Goal: Task Accomplishment & Management: Manage account settings

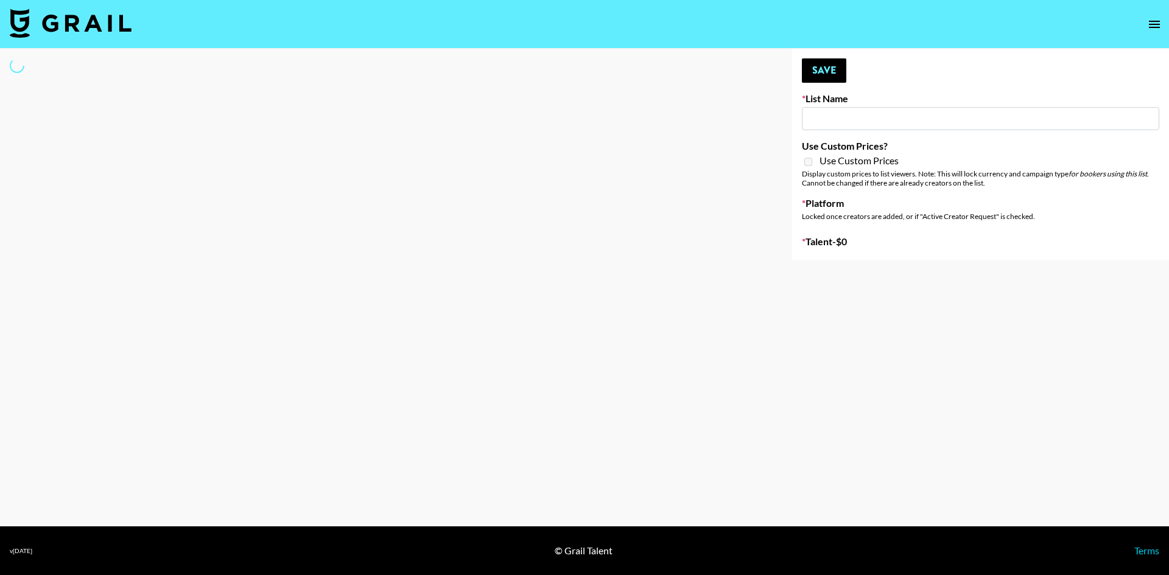
type input "BMD Bday Bash List"
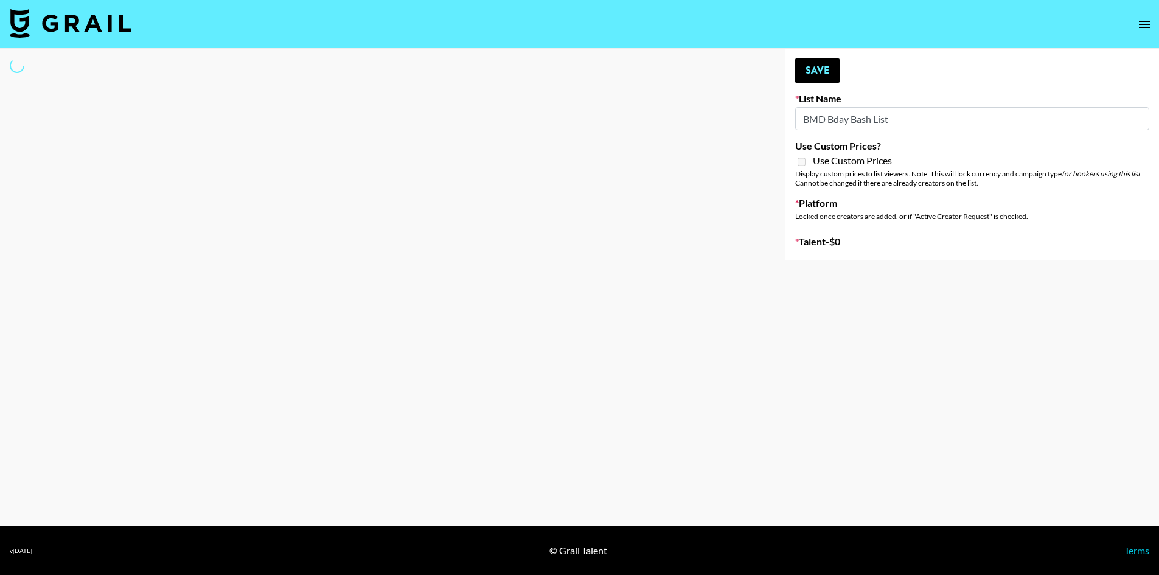
select select "Song"
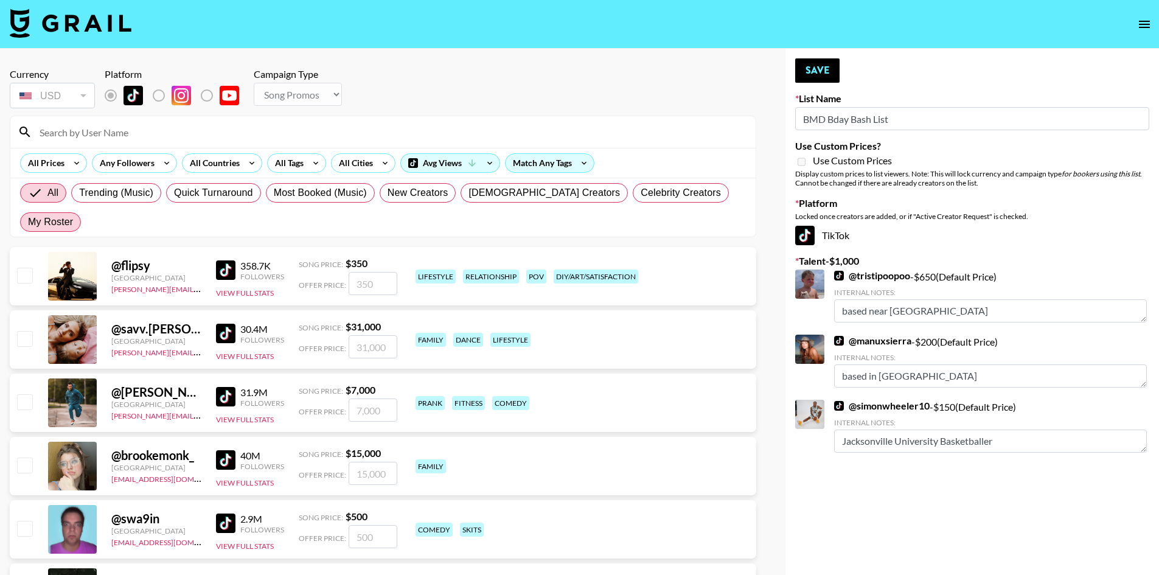
click at [73, 215] on span "My Roster" at bounding box center [50, 222] width 45 height 15
click at [28, 222] on input "My Roster" at bounding box center [28, 222] width 0 height 0
radio input "true"
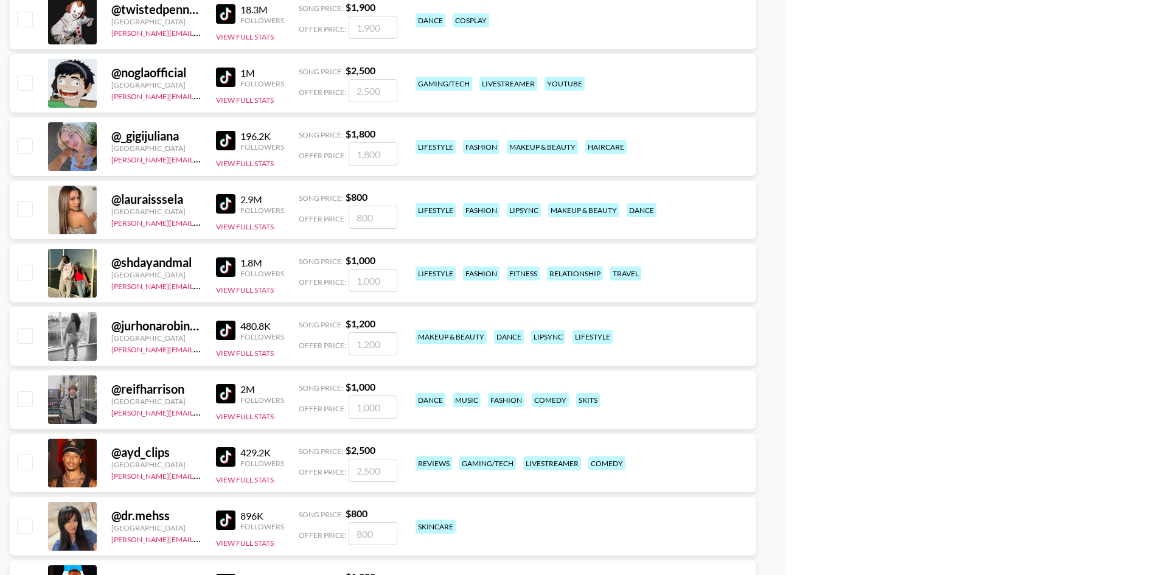
scroll to position [1461, 0]
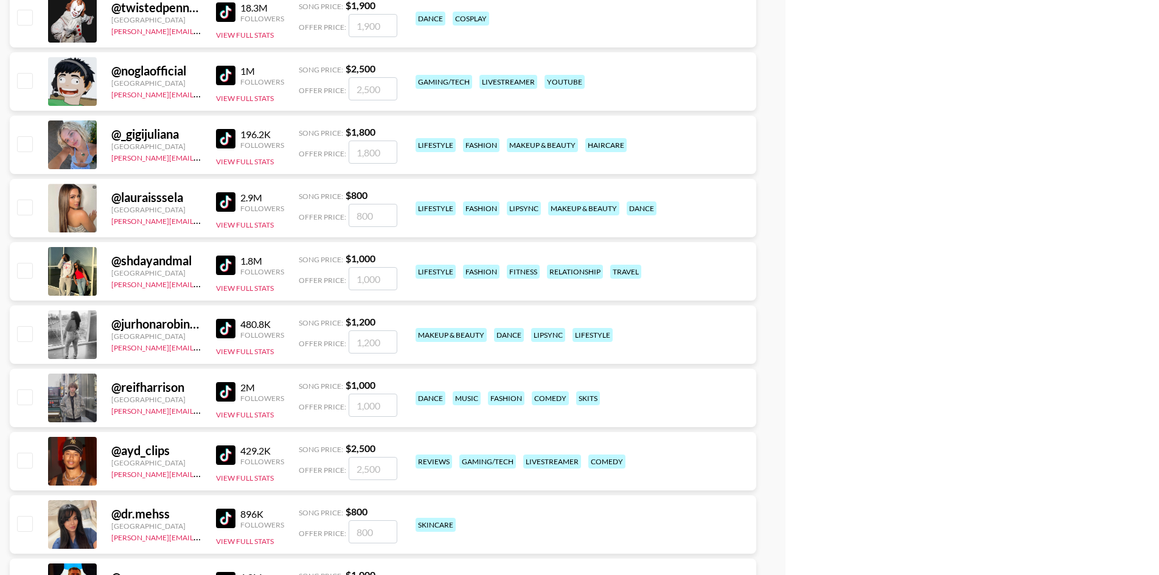
click at [25, 390] on input "checkbox" at bounding box center [24, 397] width 15 height 15
checkbox input "true"
type input "1000"
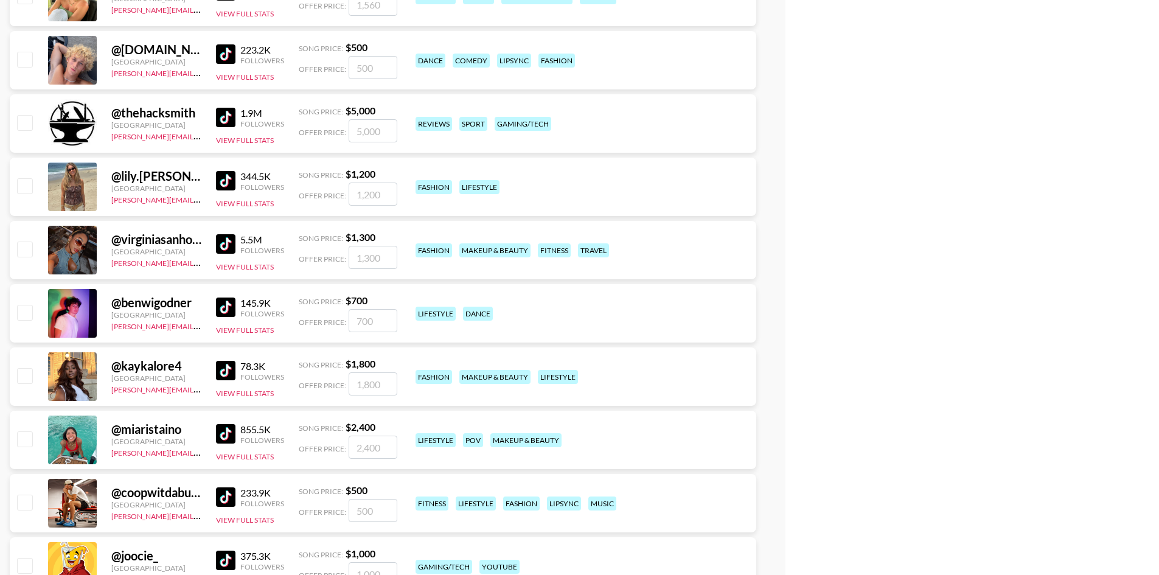
scroll to position [2861, 0]
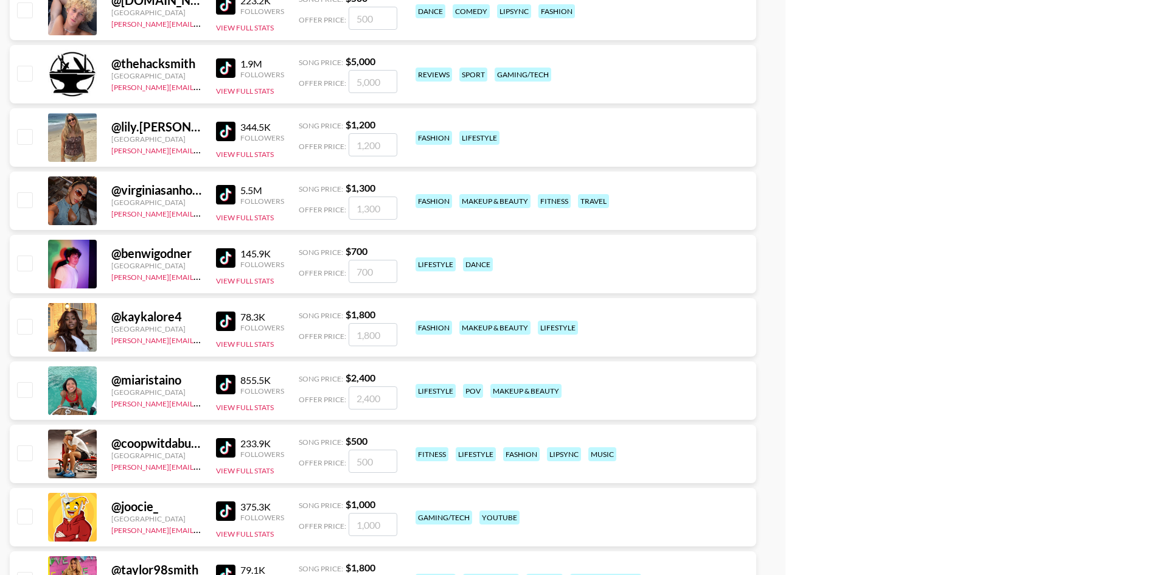
click at [25, 256] on input "checkbox" at bounding box center [24, 263] width 15 height 15
checkbox input "true"
type input "700"
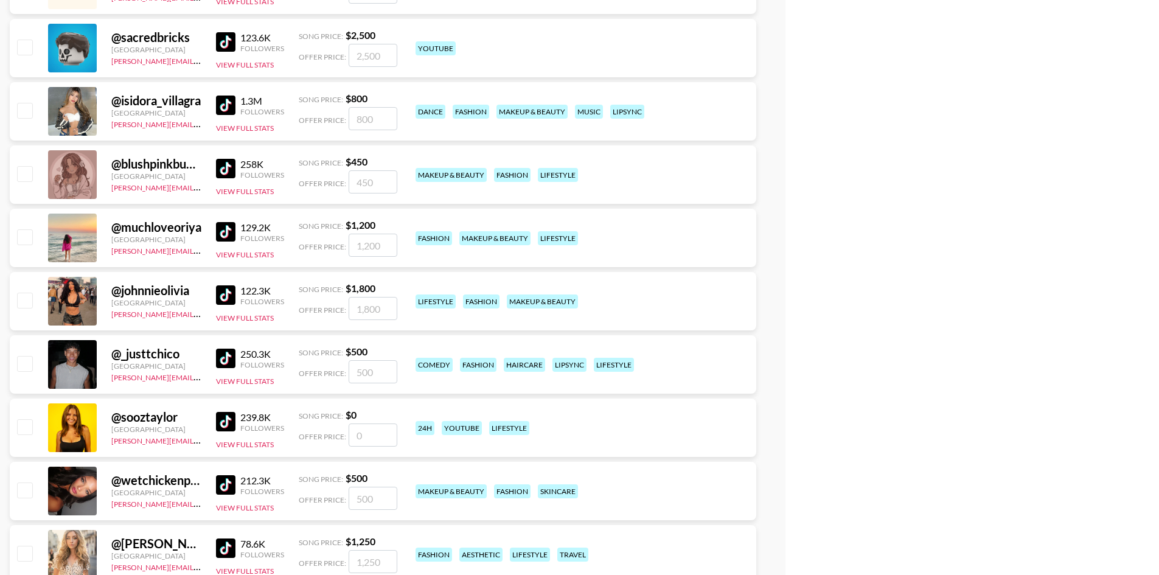
scroll to position [3652, 0]
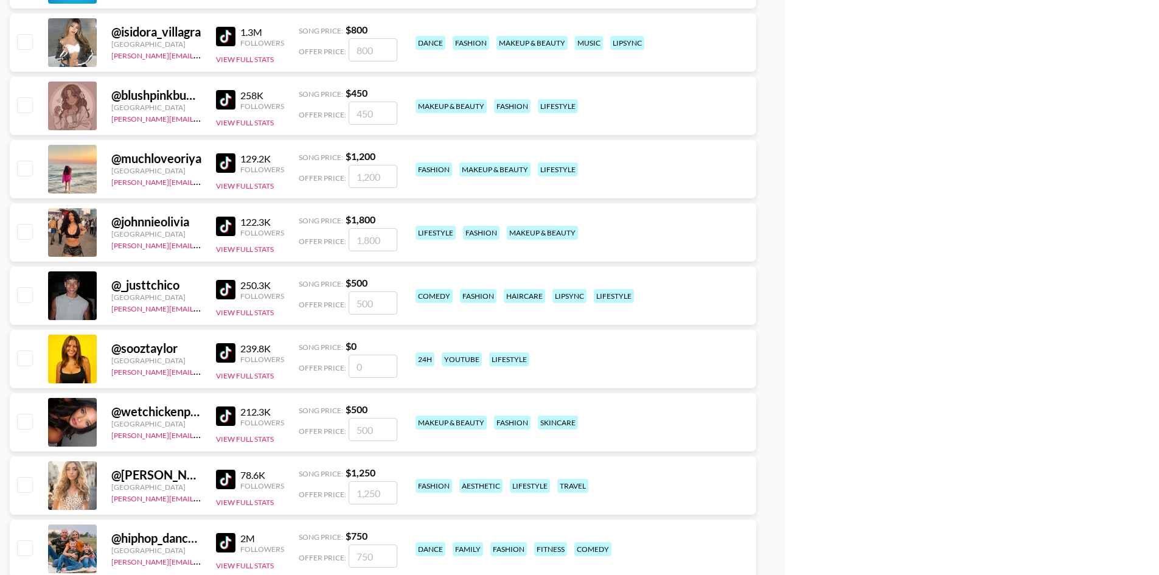
click at [27, 287] on input "checkbox" at bounding box center [24, 294] width 15 height 15
checkbox input "true"
type input "500"
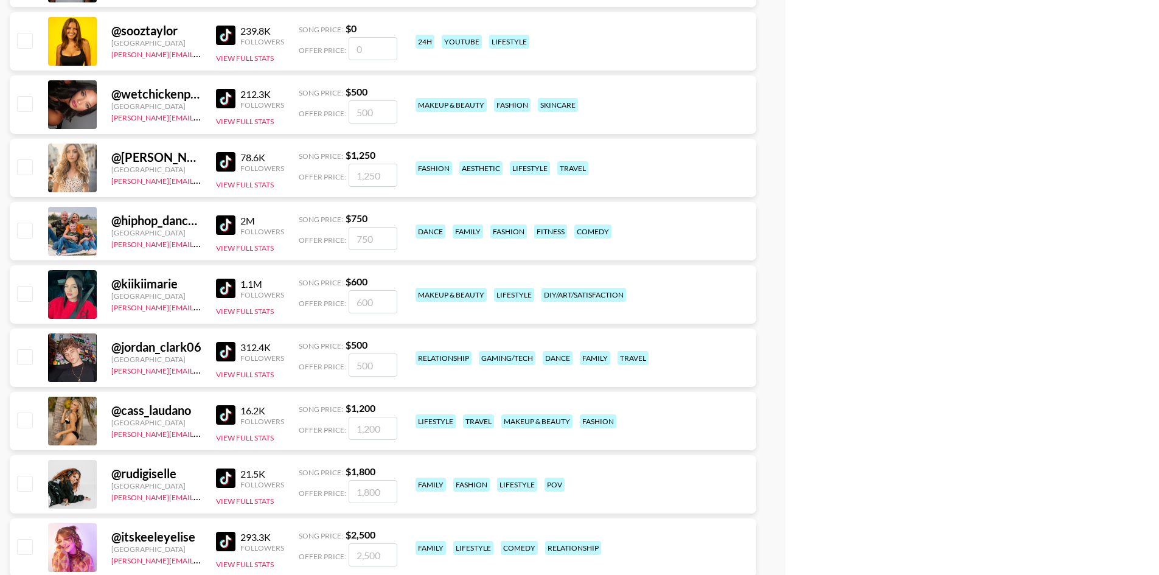
scroll to position [4017, 0]
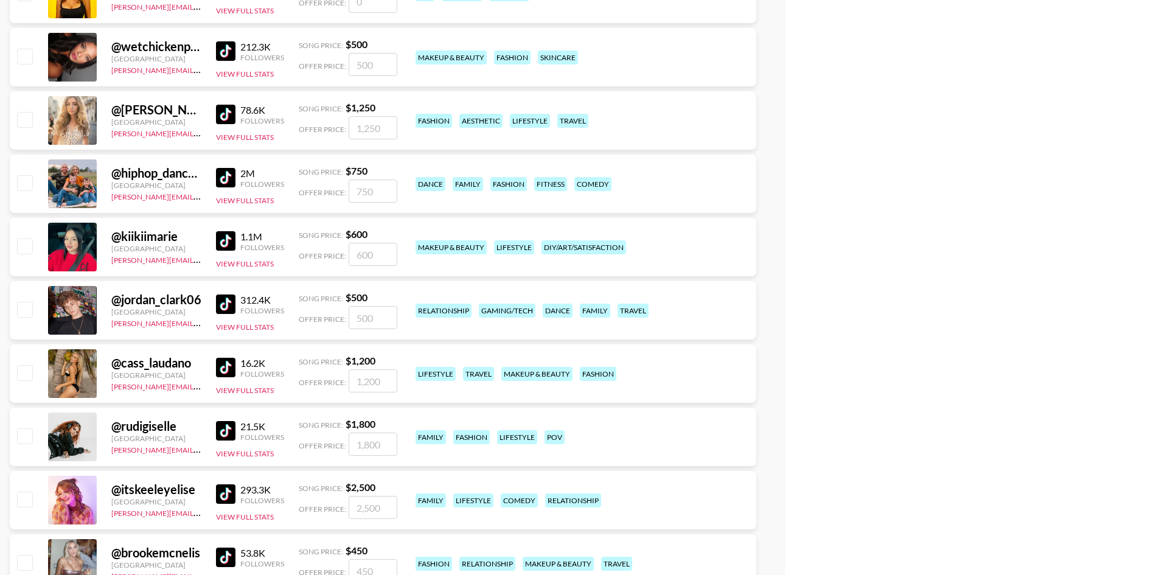
click at [29, 302] on input "checkbox" at bounding box center [24, 309] width 15 height 15
checkbox input "true"
type input "500"
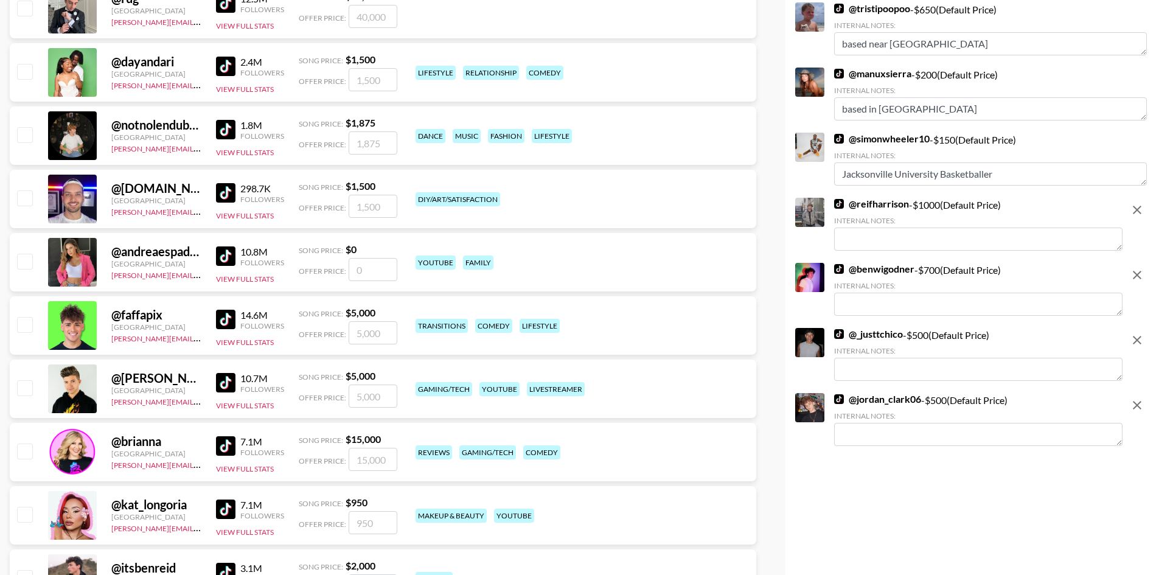
scroll to position [304, 0]
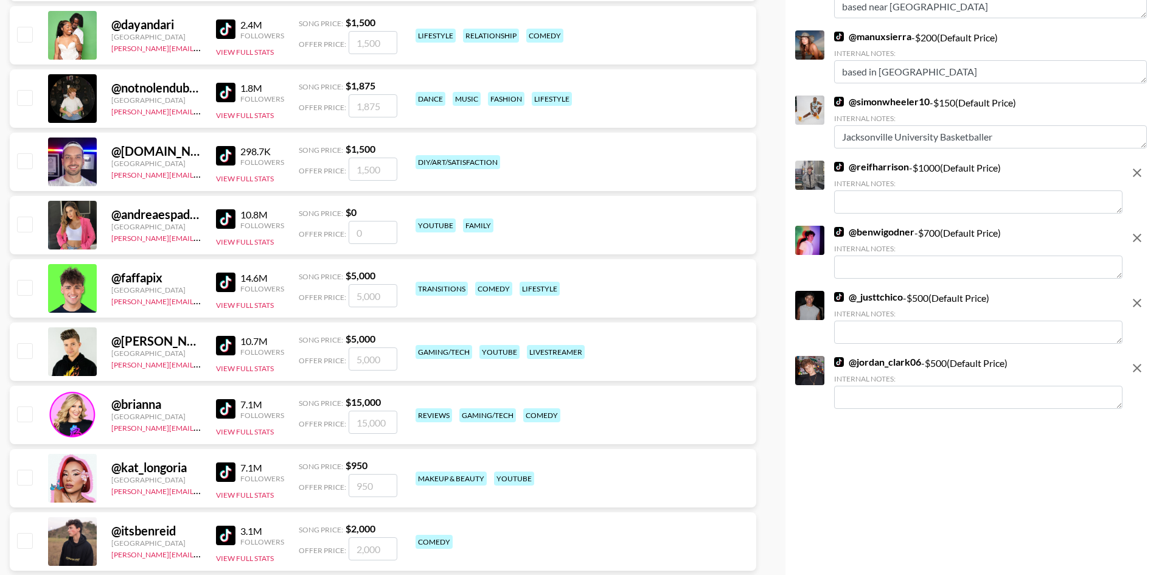
click at [975, 401] on textarea at bounding box center [978, 397] width 288 height 23
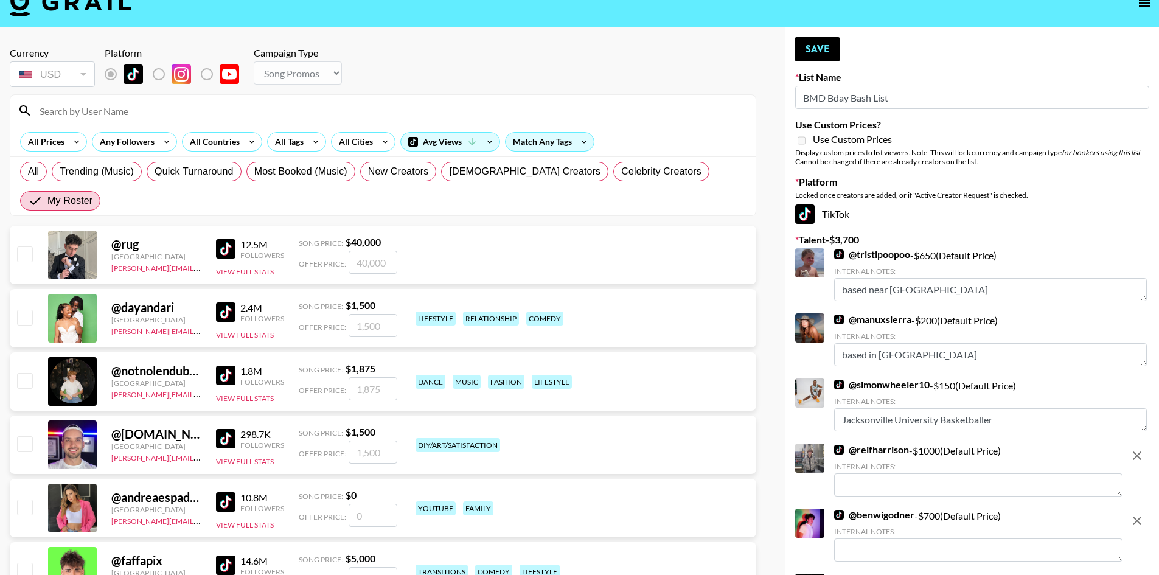
scroll to position [0, 0]
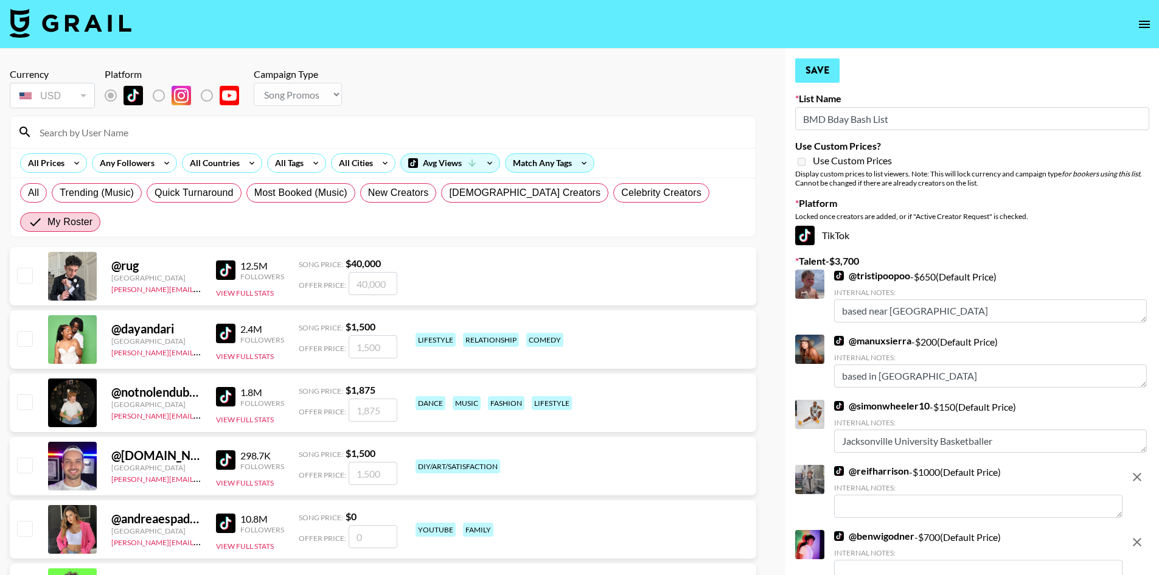
type textarea "Streams on Twitch and Live TT."
click at [830, 67] on button "Save" at bounding box center [817, 70] width 44 height 24
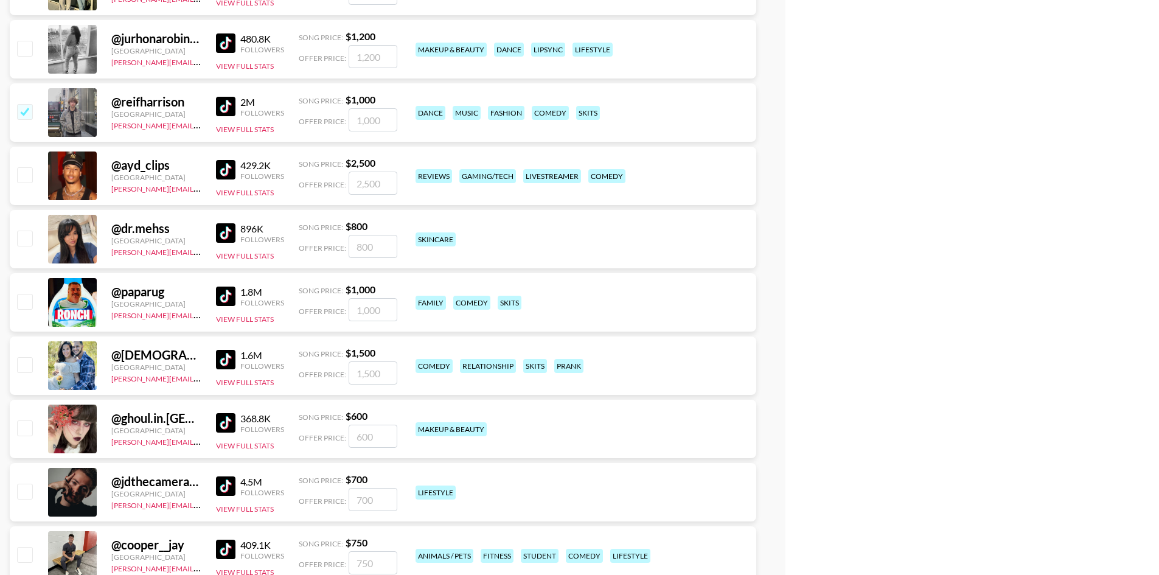
scroll to position [1704, 0]
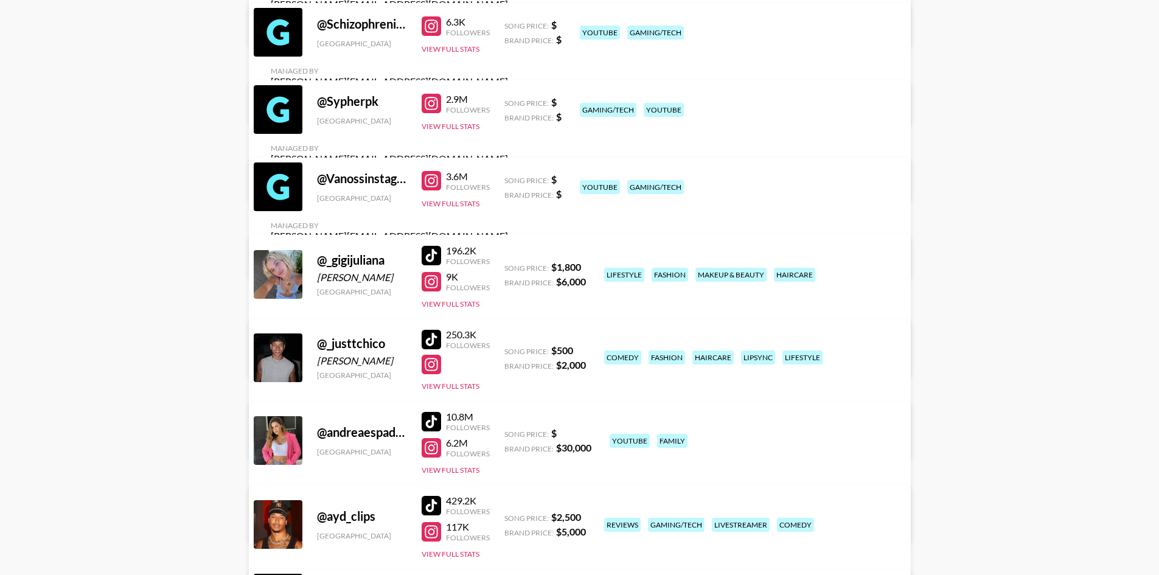
scroll to position [1461, 0]
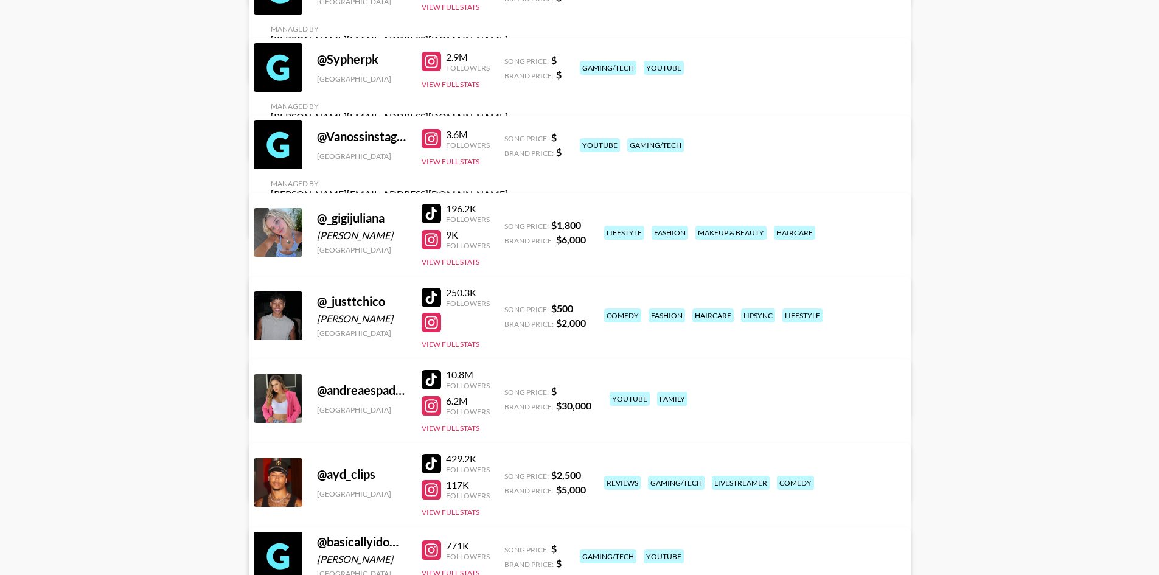
click at [432, 328] on div at bounding box center [431, 322] width 19 height 19
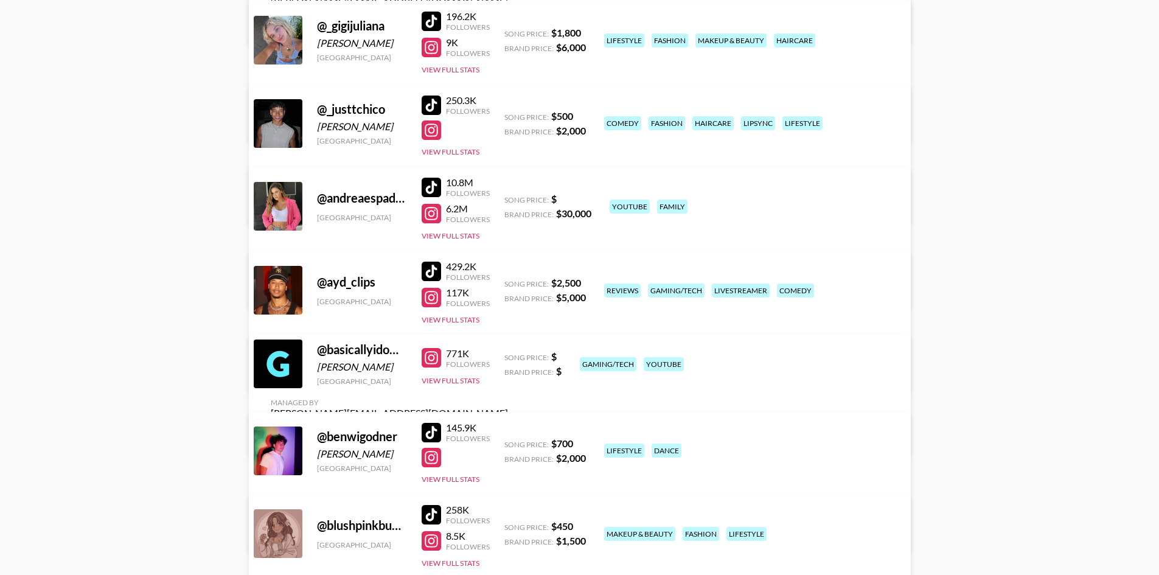
scroll to position [1704, 0]
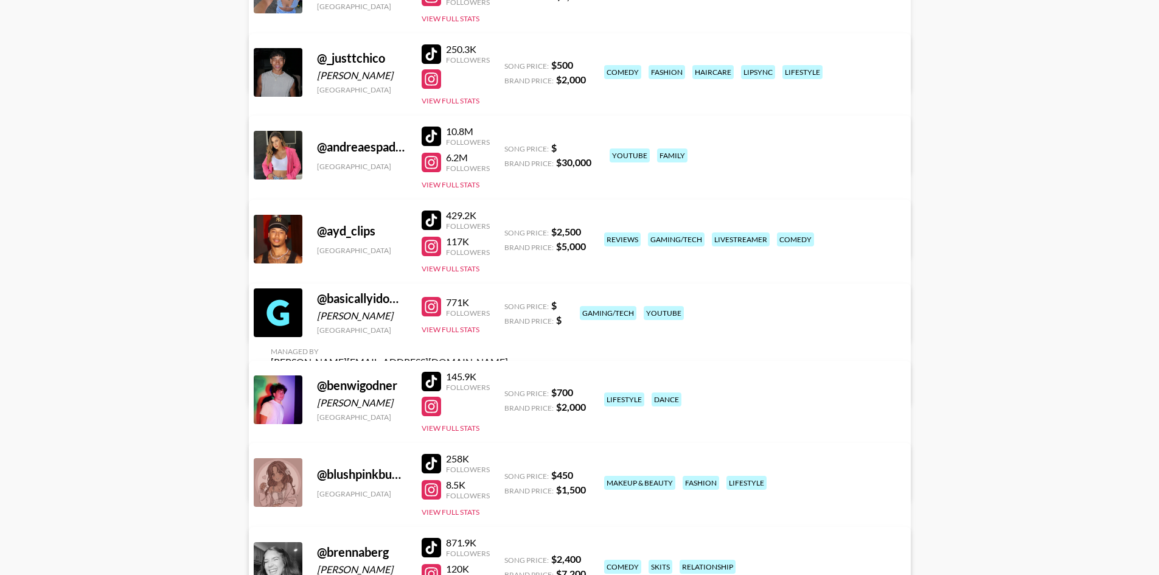
click at [427, 404] on div at bounding box center [431, 406] width 19 height 19
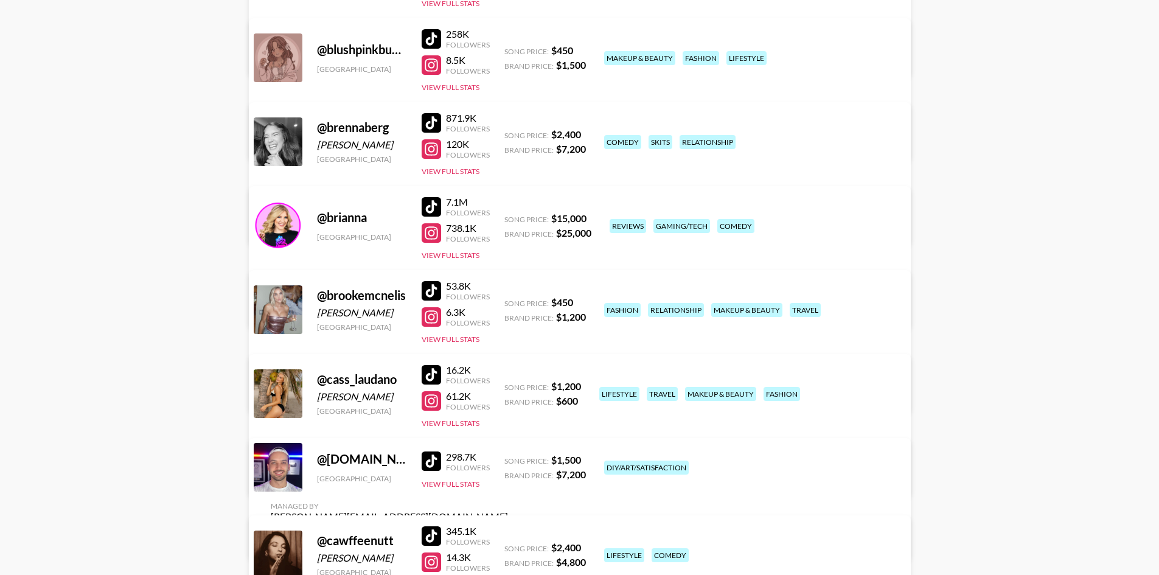
scroll to position [2130, 0]
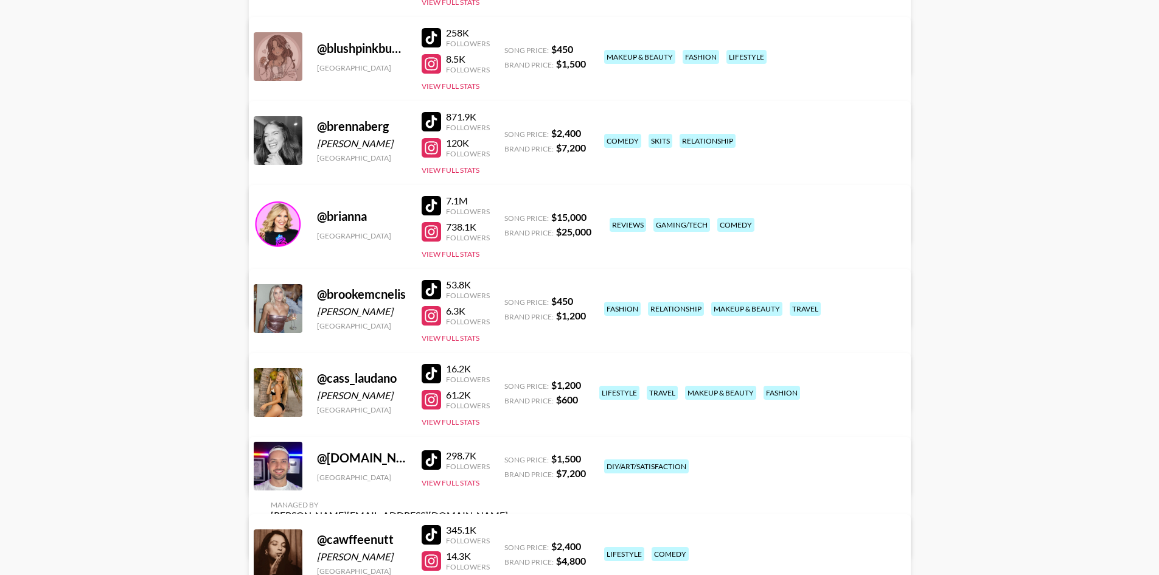
click at [432, 318] on div at bounding box center [431, 315] width 19 height 19
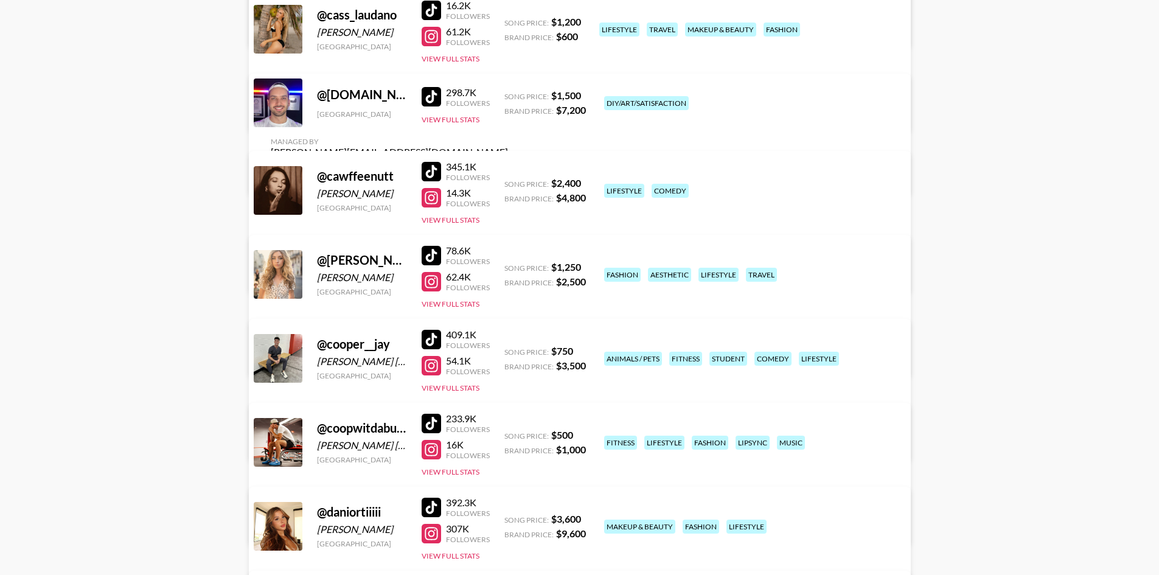
scroll to position [2495, 0]
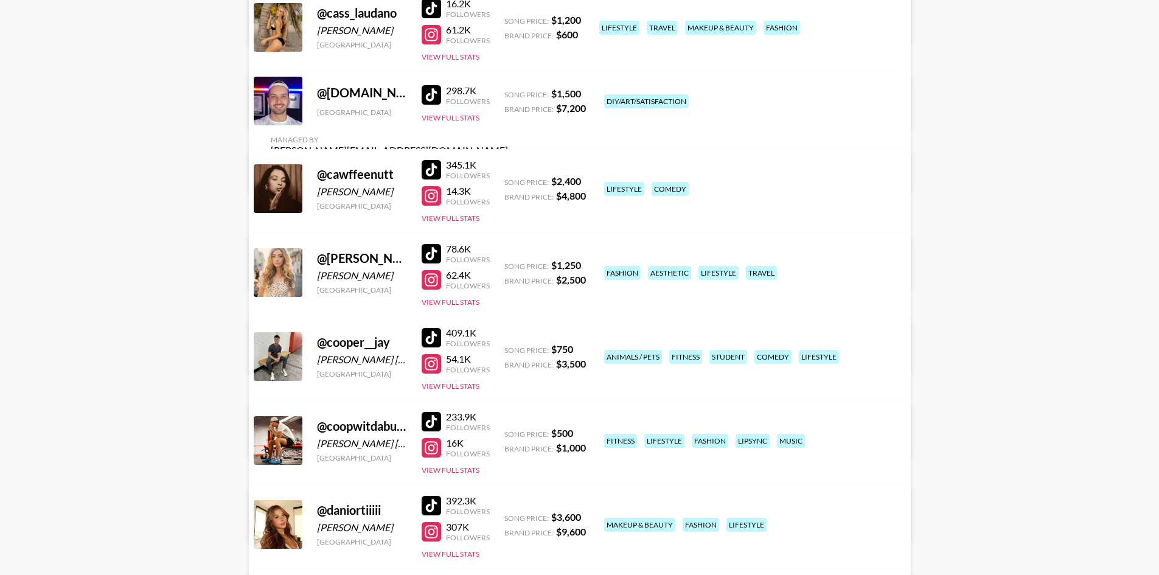
click at [435, 284] on div at bounding box center [431, 279] width 19 height 19
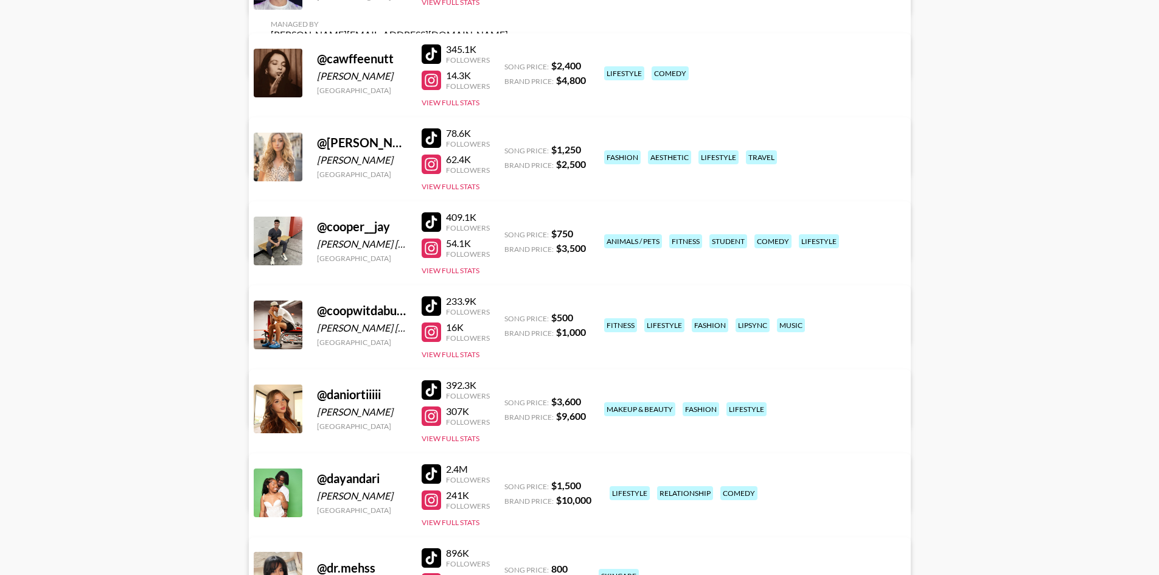
scroll to position [2617, 0]
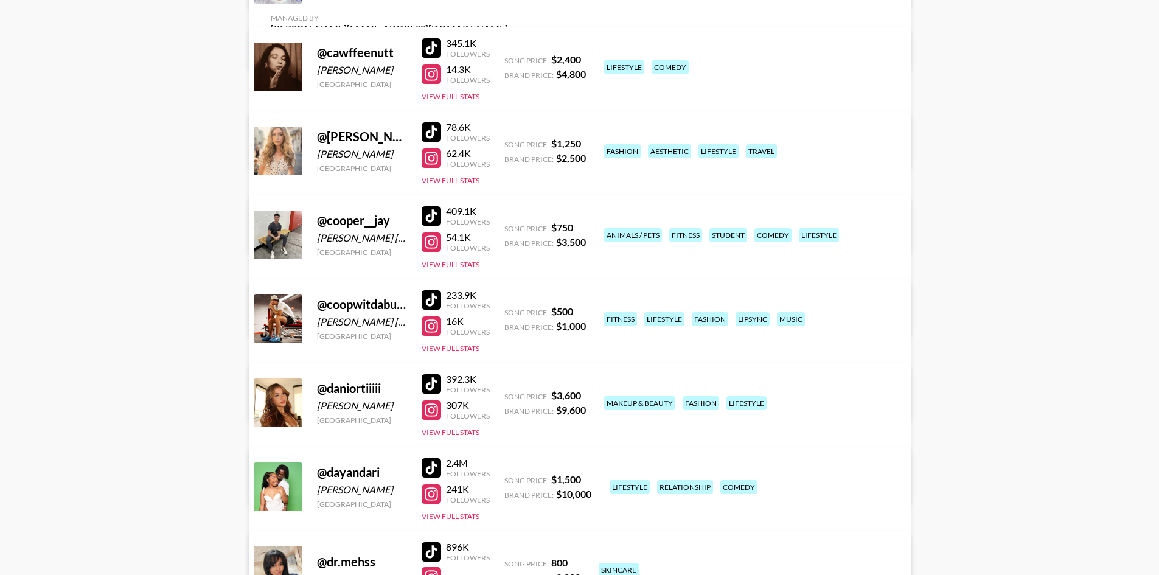
click at [437, 246] on div at bounding box center [431, 241] width 19 height 19
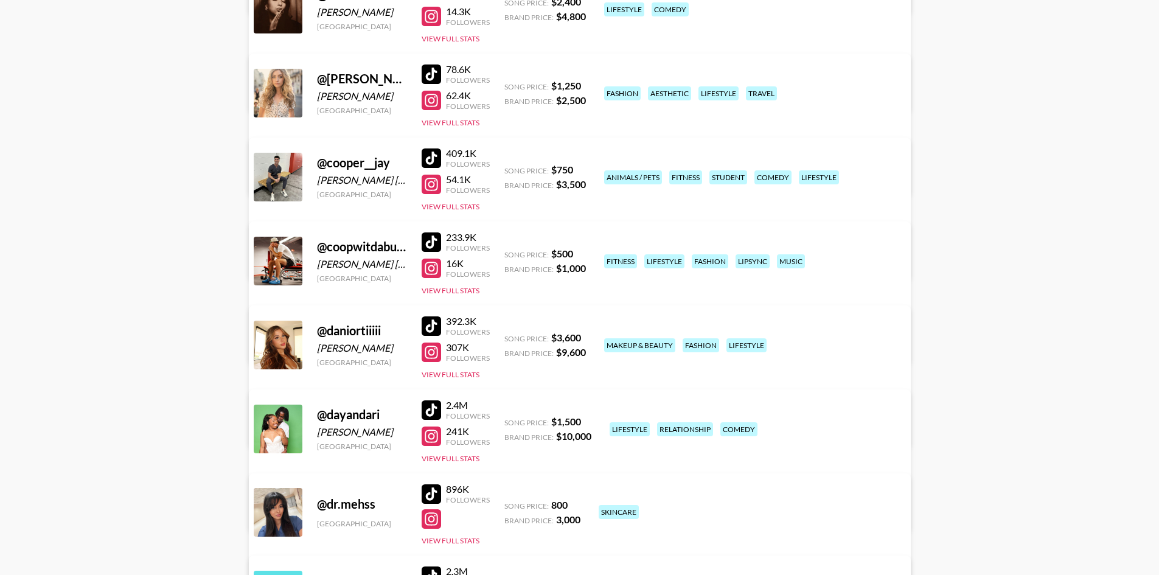
scroll to position [2678, 0]
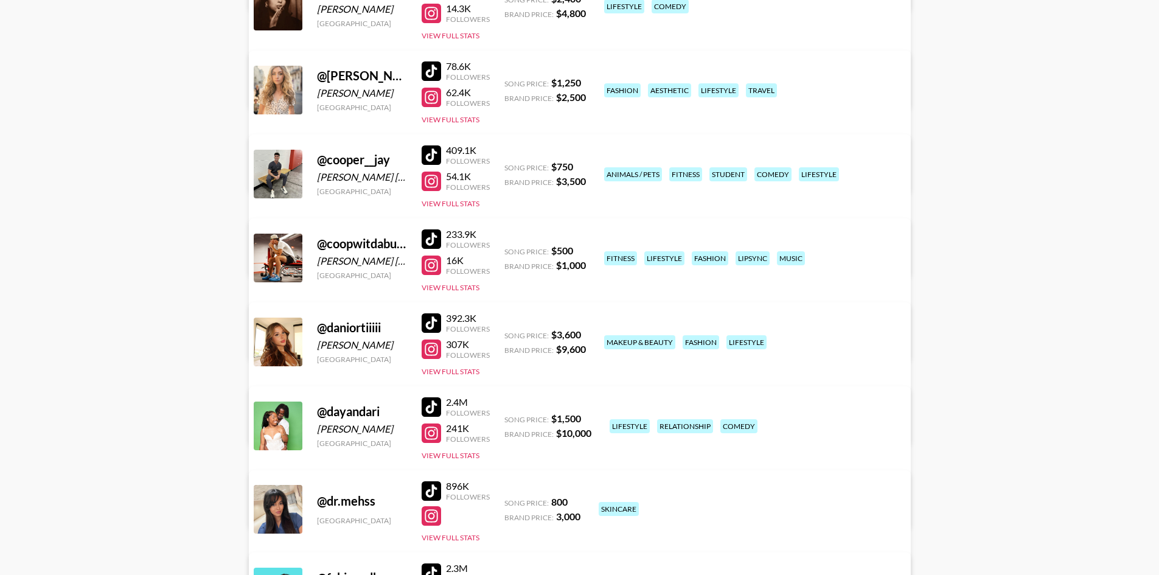
click at [440, 271] on link at bounding box center [434, 265] width 24 height 19
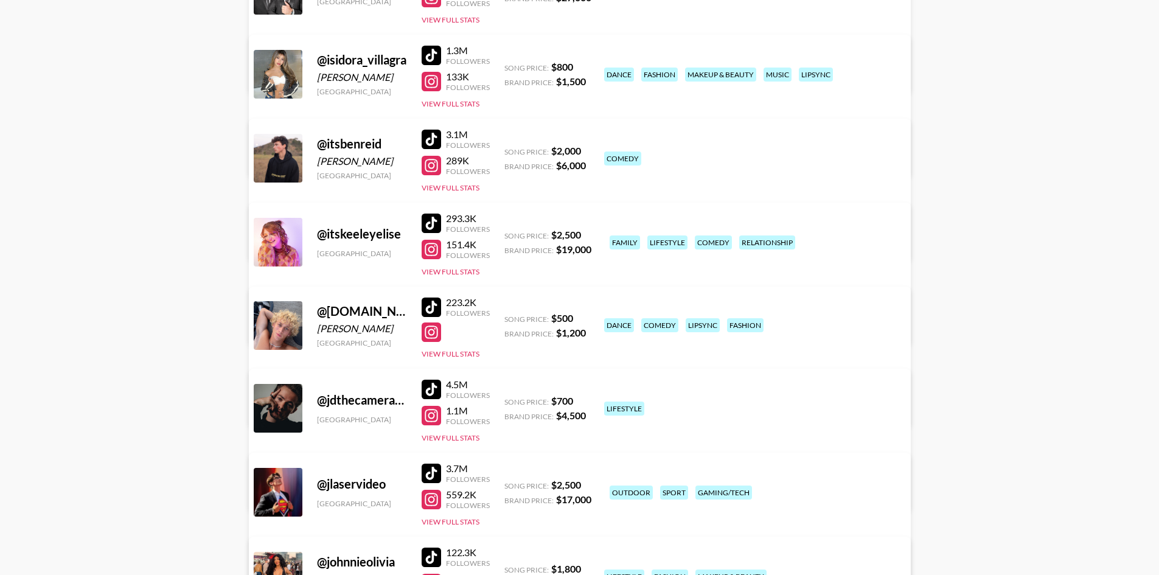
scroll to position [3834, 0]
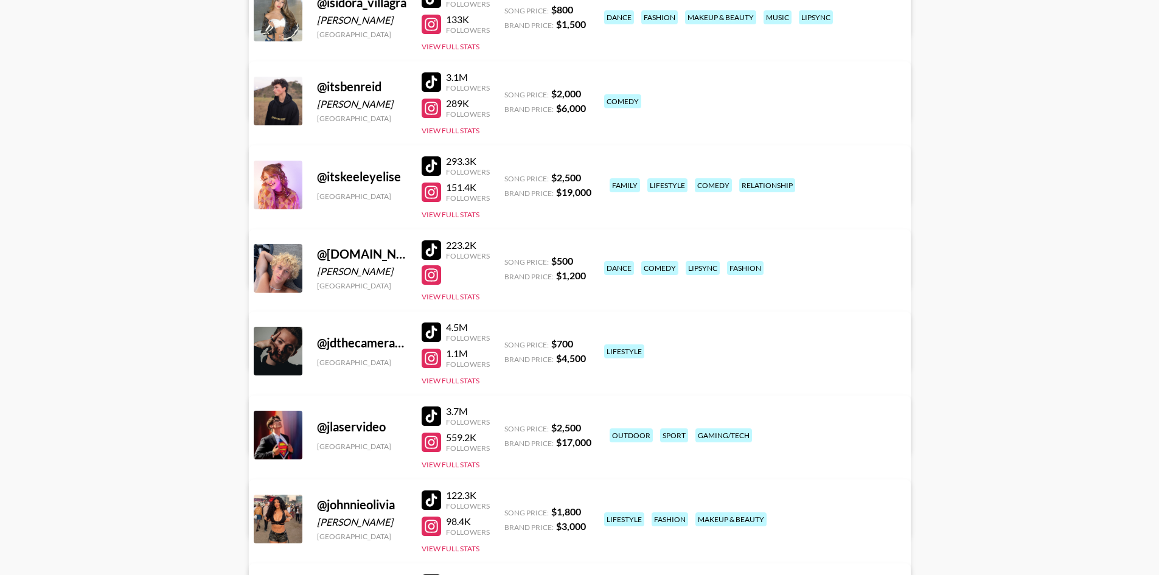
click at [440, 275] on div at bounding box center [431, 274] width 19 height 19
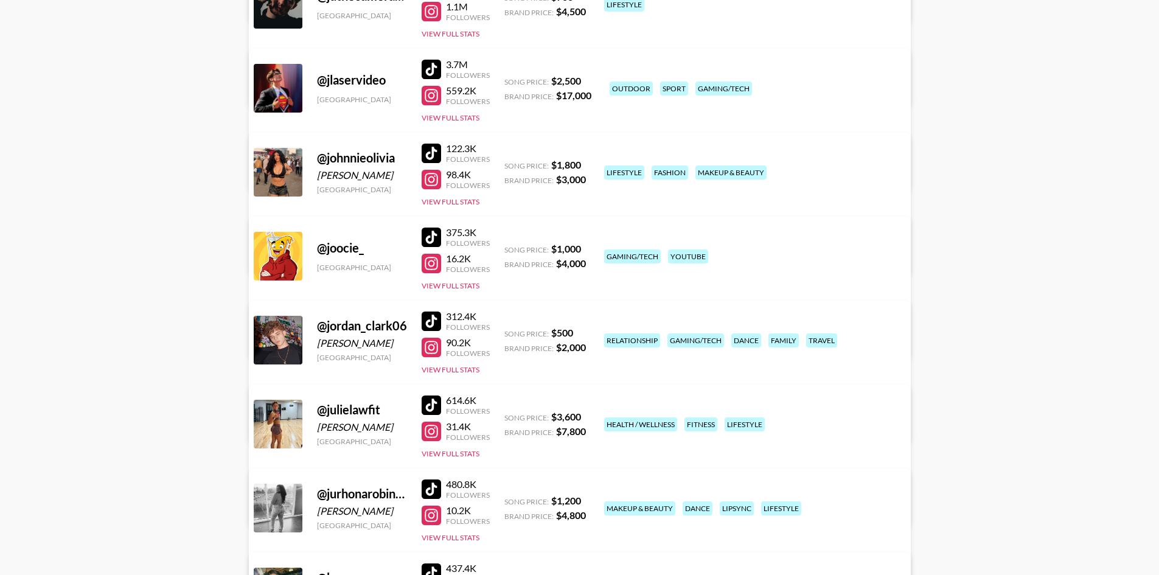
scroll to position [4199, 0]
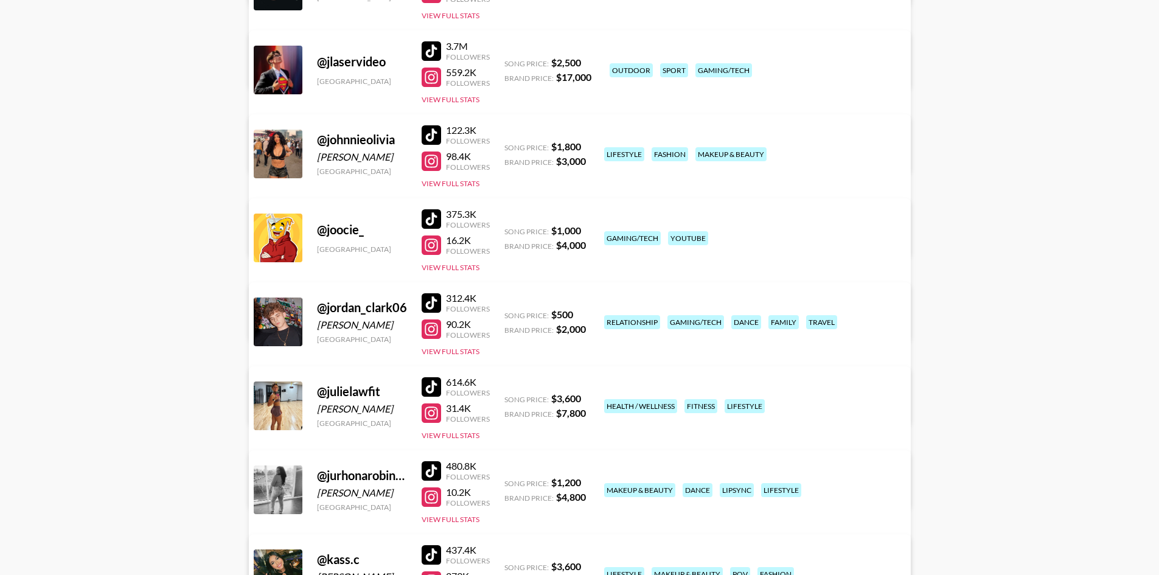
click at [428, 330] on div at bounding box center [431, 329] width 19 height 19
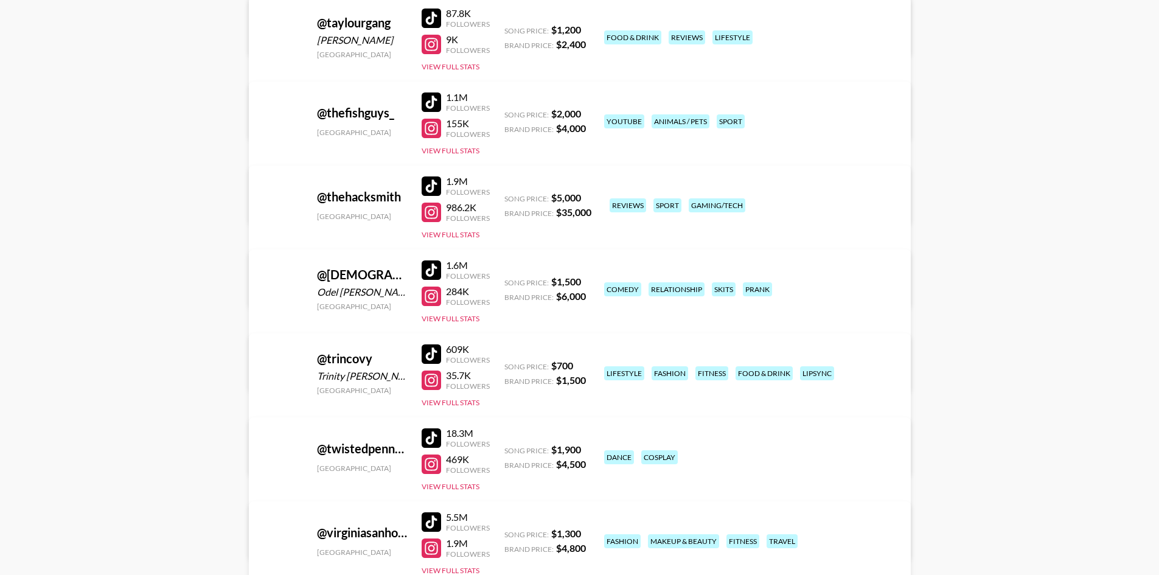
scroll to position [7243, 0]
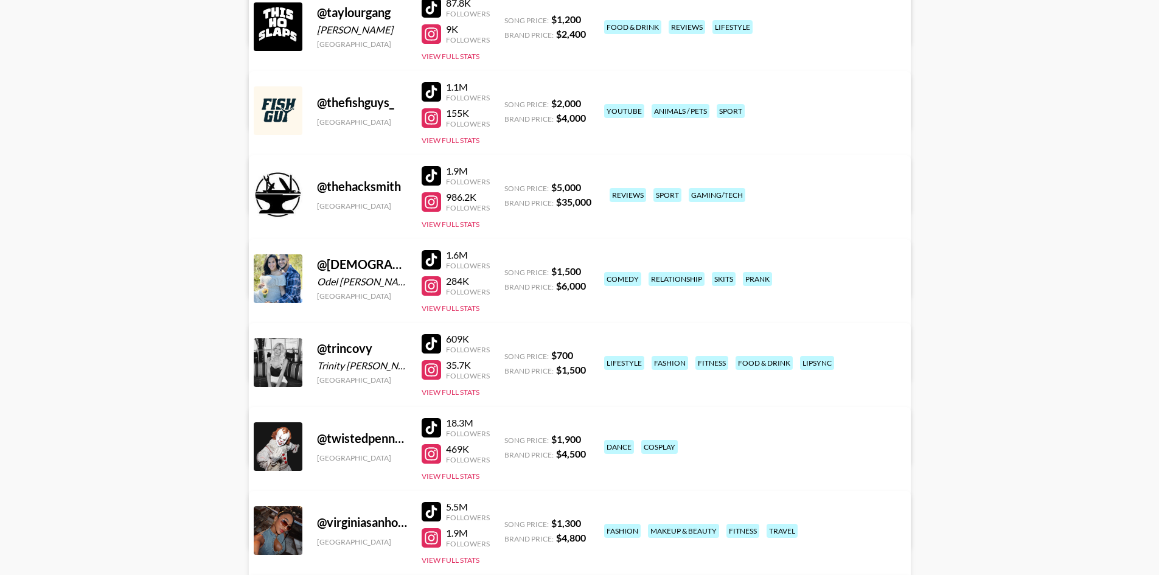
click at [436, 368] on div at bounding box center [431, 369] width 19 height 19
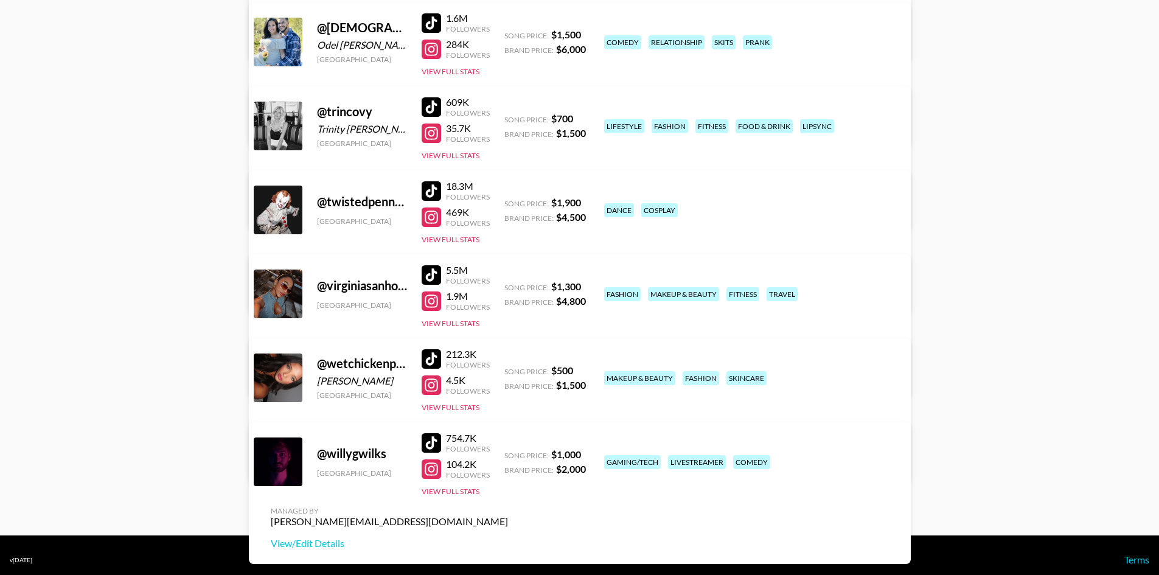
scroll to position [7486, 0]
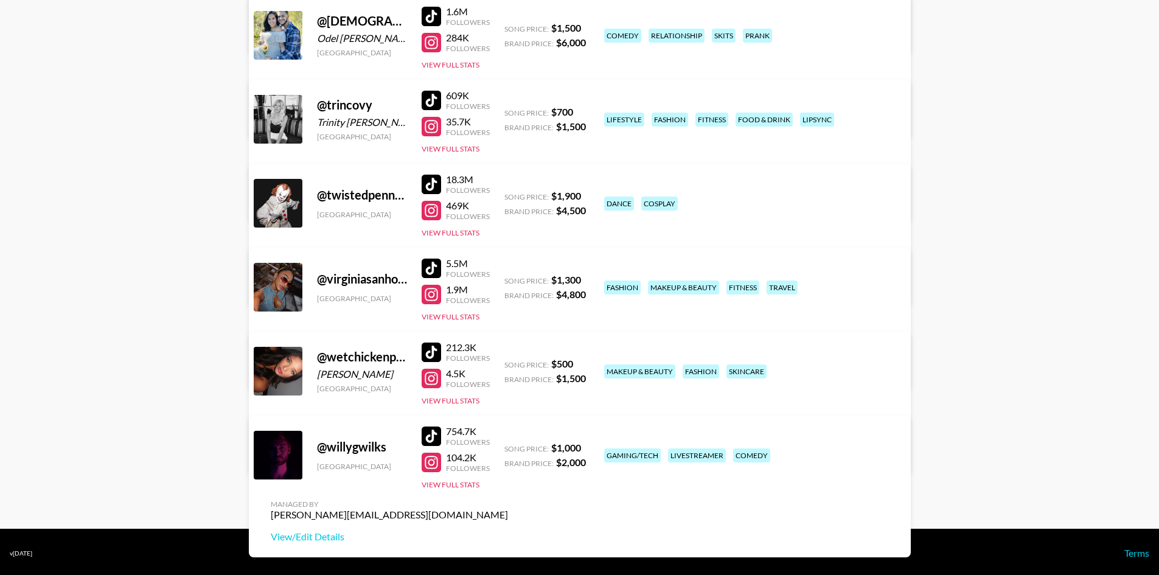
click at [434, 378] on div at bounding box center [431, 378] width 19 height 19
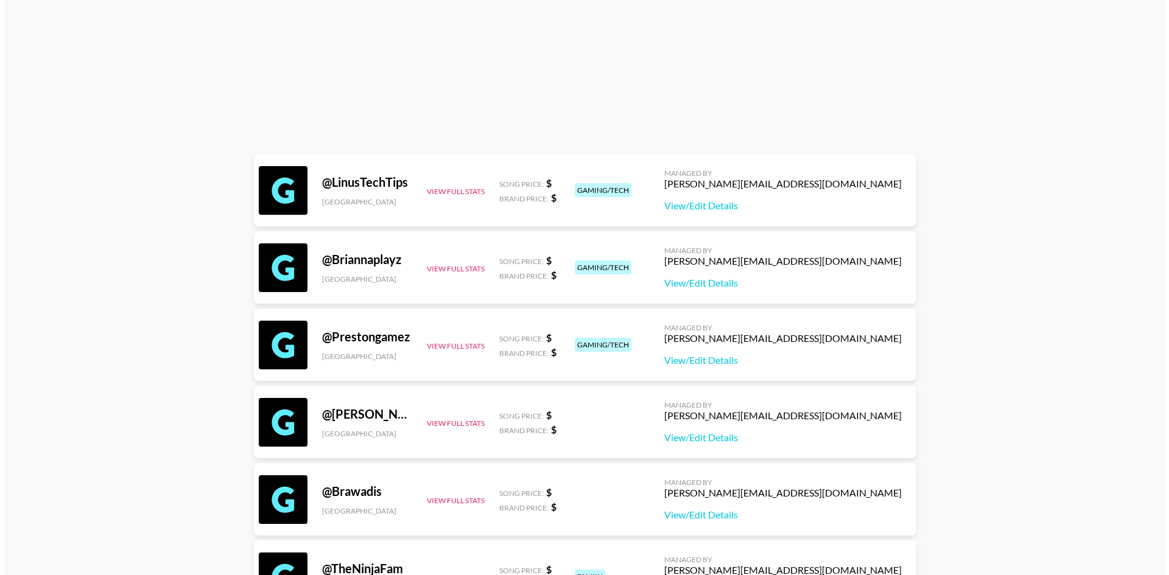
scroll to position [0, 0]
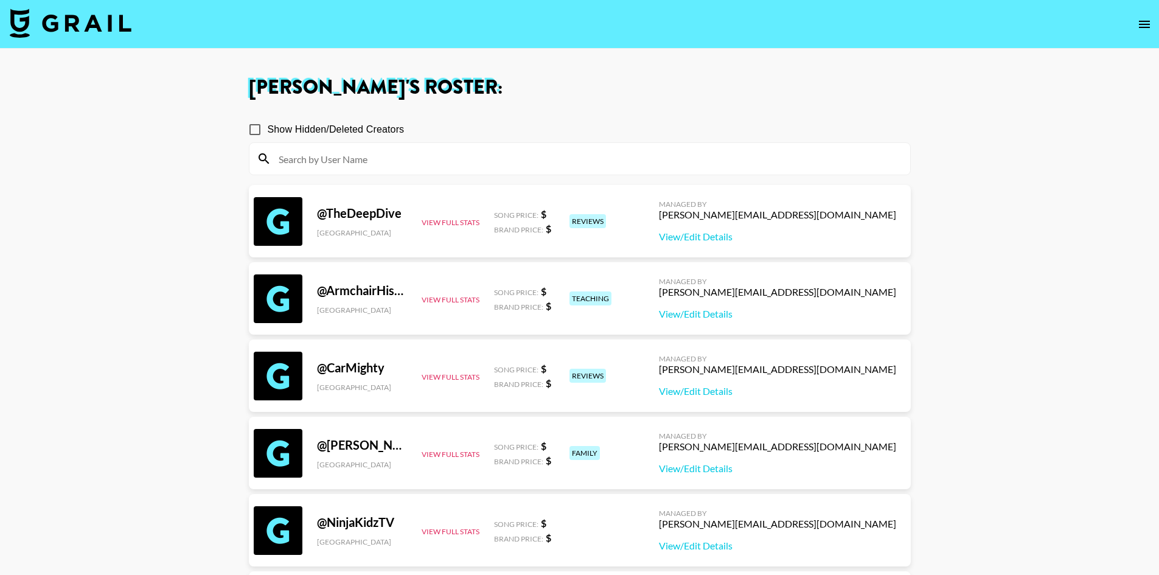
click at [37, 18] on img at bounding box center [71, 23] width 122 height 29
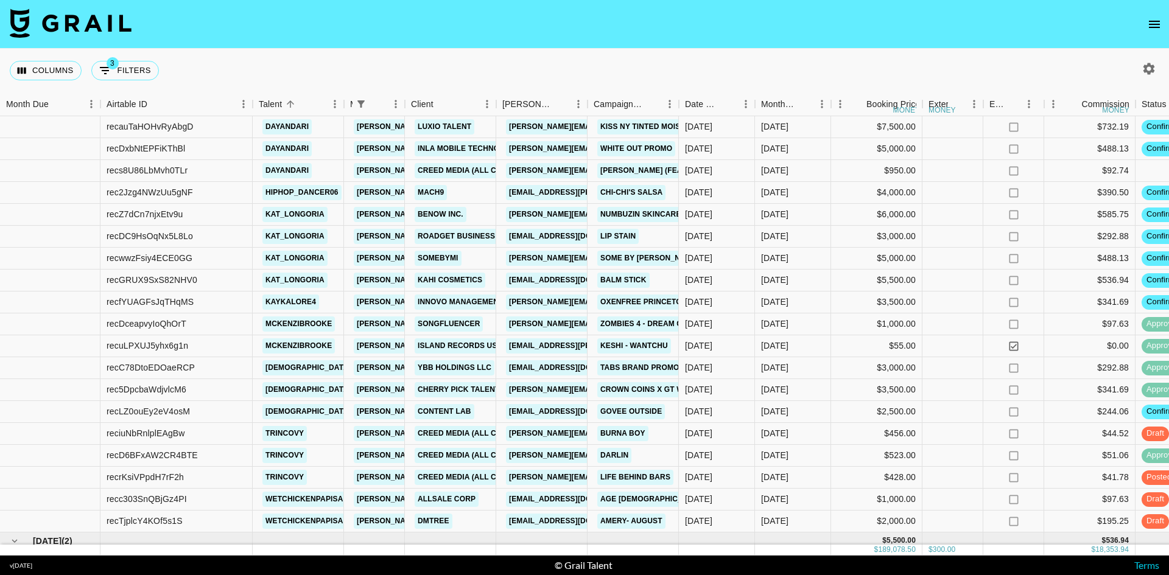
scroll to position [1643, 0]
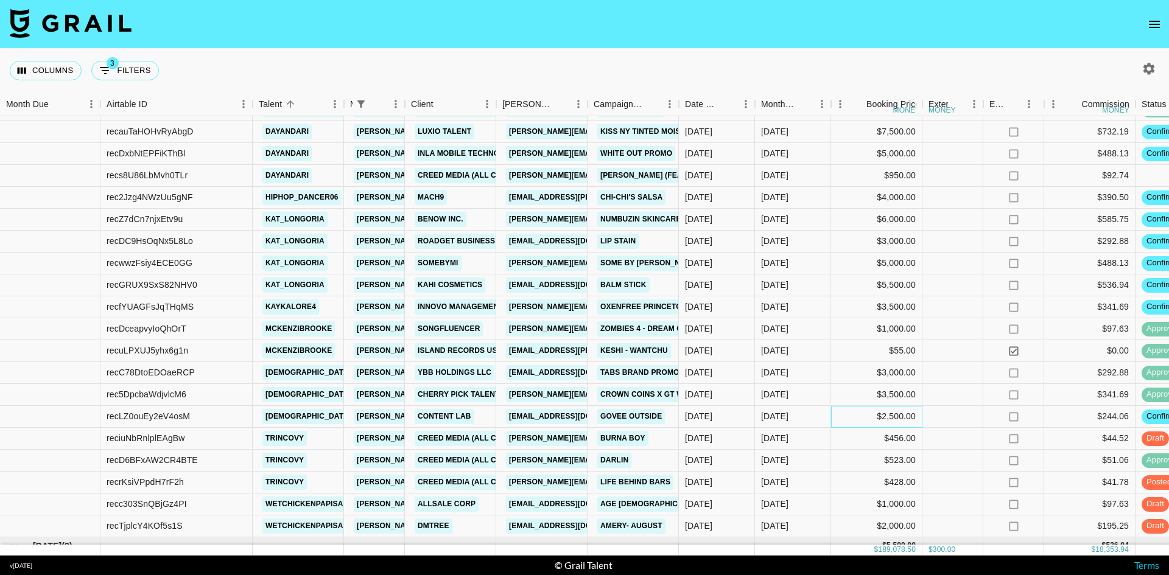
click at [887, 417] on div "$2,500.00" at bounding box center [876, 417] width 91 height 22
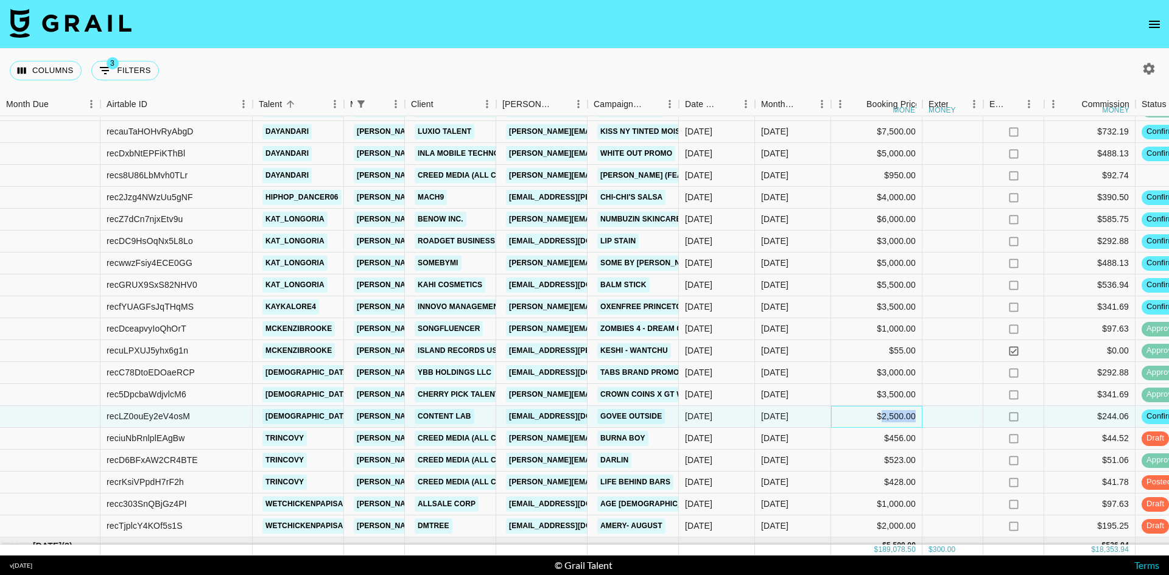
click at [887, 417] on div "$2,500.00" at bounding box center [876, 417] width 91 height 22
click at [908, 414] on input "2501" at bounding box center [875, 416] width 89 height 10
click at [908, 414] on input "2502" at bounding box center [875, 416] width 89 height 10
click at [908, 414] on input "2503" at bounding box center [875, 416] width 89 height 10
click at [908, 414] on input "2504" at bounding box center [875, 416] width 89 height 10
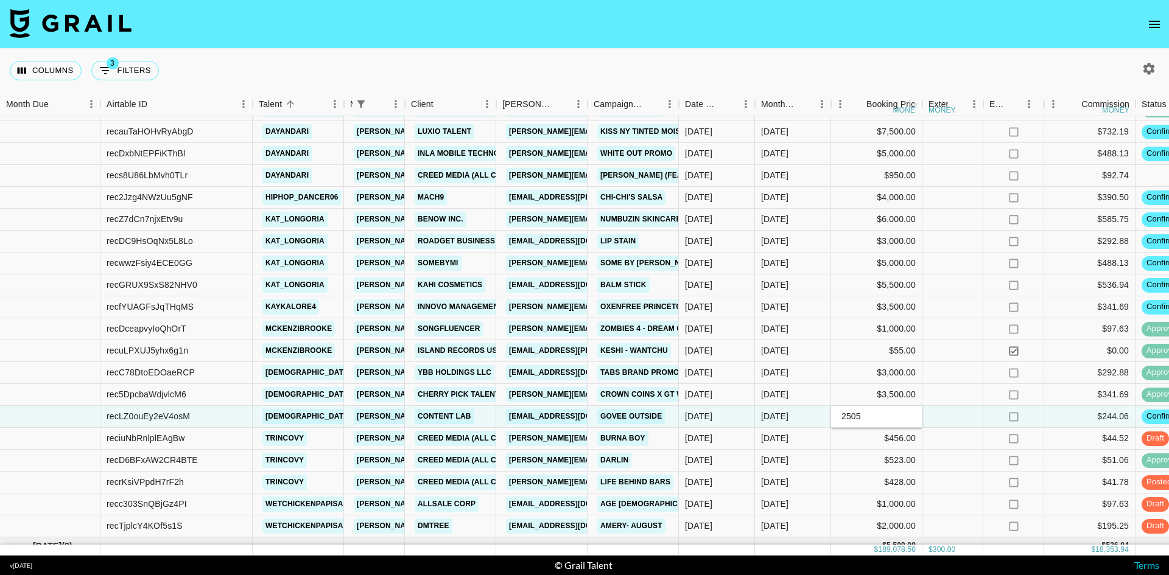
click at [908, 414] on input "2505" at bounding box center [875, 416] width 89 height 10
click at [908, 414] on input "2506" at bounding box center [875, 416] width 89 height 10
click at [908, 414] on input "2507" at bounding box center [875, 416] width 89 height 10
click at [908, 414] on input "2508" at bounding box center [875, 416] width 89 height 10
click at [908, 414] on input "2509" at bounding box center [875, 416] width 89 height 10
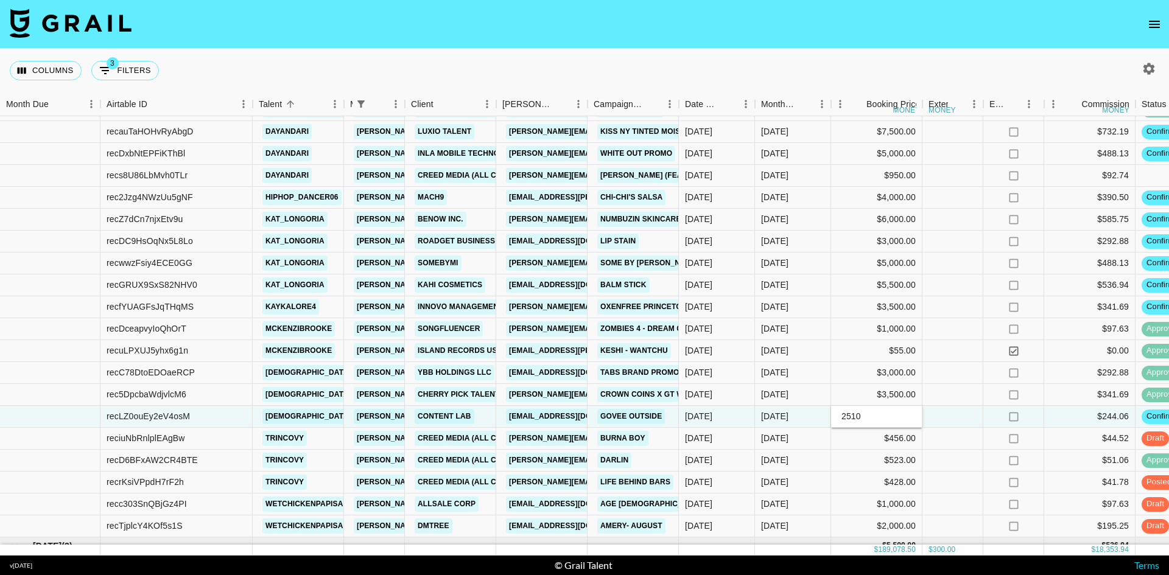
click at [908, 414] on input "2510" at bounding box center [875, 416] width 89 height 10
click at [908, 414] on input "2511" at bounding box center [875, 416] width 89 height 10
click at [908, 414] on input "2512" at bounding box center [875, 416] width 89 height 10
click at [908, 414] on input "2513" at bounding box center [875, 416] width 89 height 10
click at [908, 414] on input "2514" at bounding box center [875, 416] width 89 height 10
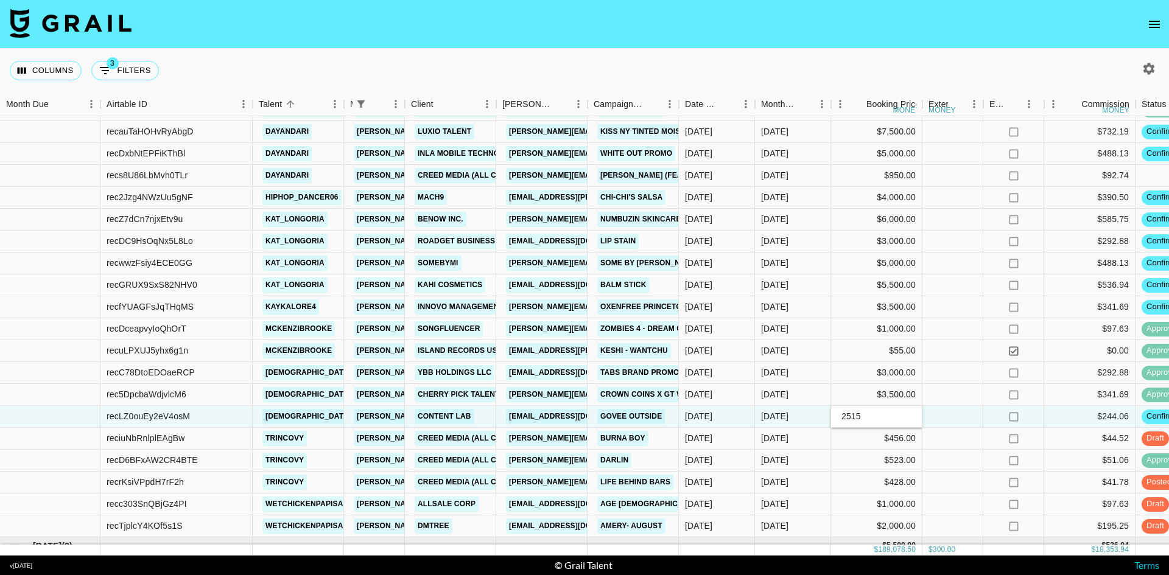
click at [908, 414] on input "2515" at bounding box center [875, 416] width 89 height 10
click at [908, 414] on input "2516" at bounding box center [875, 416] width 89 height 10
click at [908, 414] on input "2517" at bounding box center [875, 416] width 89 height 10
type input "2600"
click at [937, 411] on div at bounding box center [952, 417] width 61 height 22
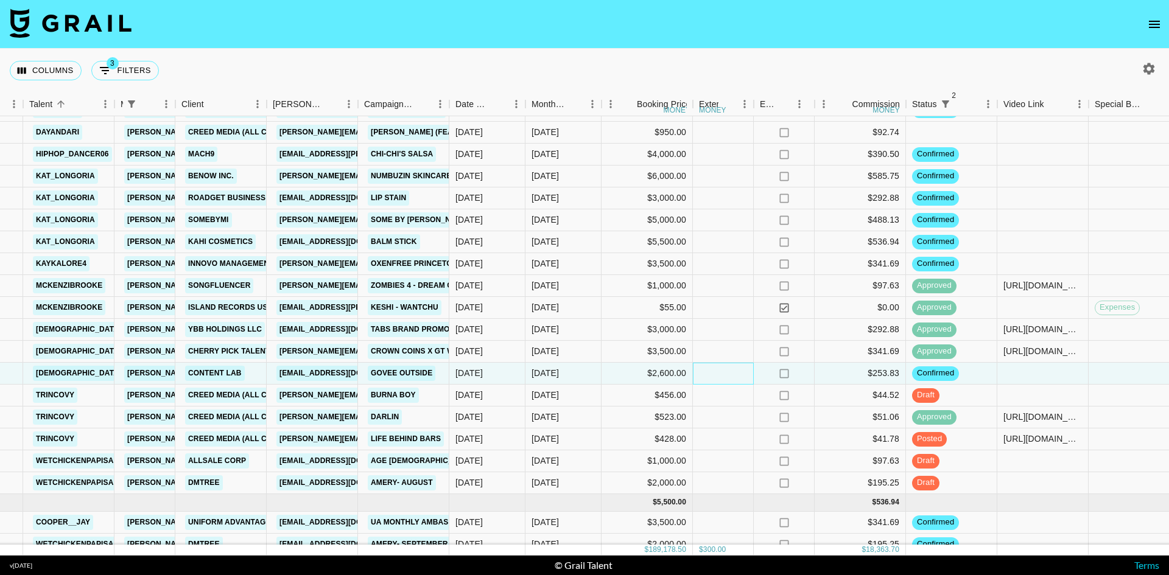
scroll to position [1643, 229]
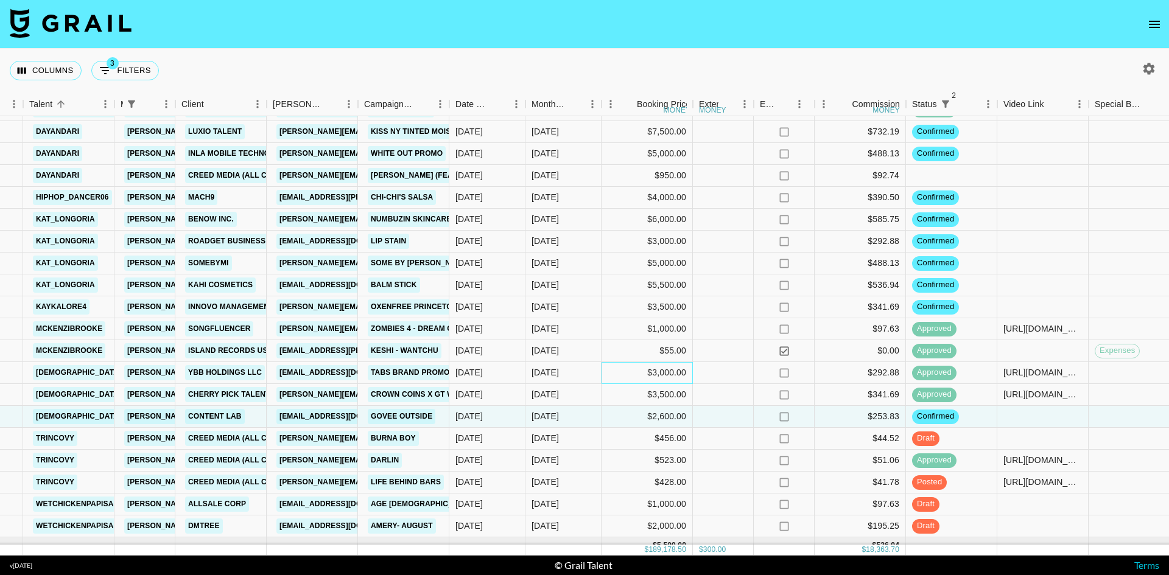
click at [607, 372] on div "$3,000.00" at bounding box center [646, 373] width 91 height 22
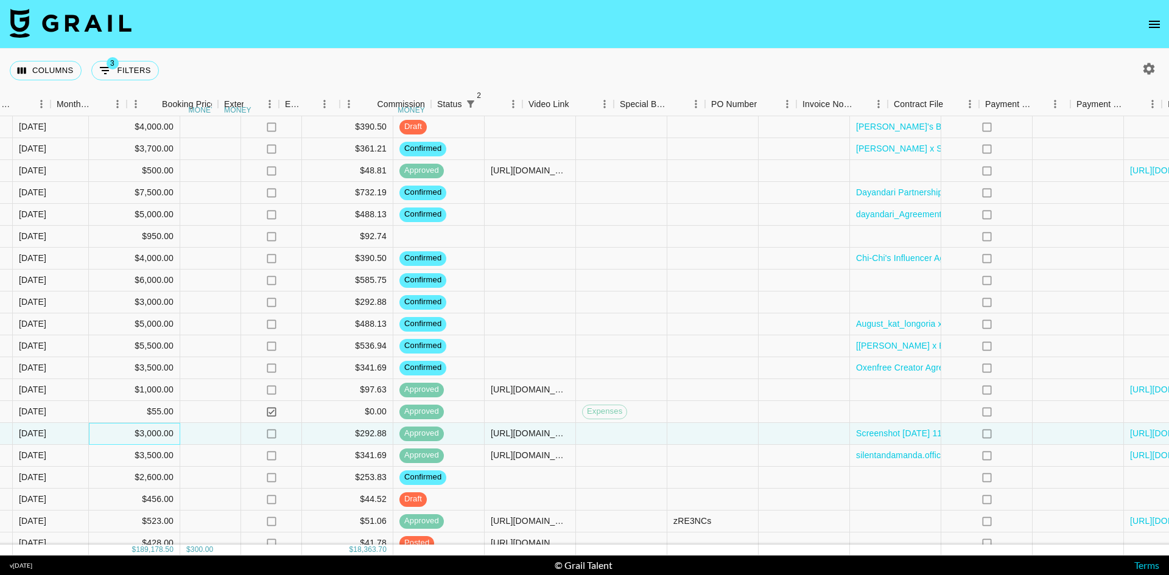
scroll to position [1582, 846]
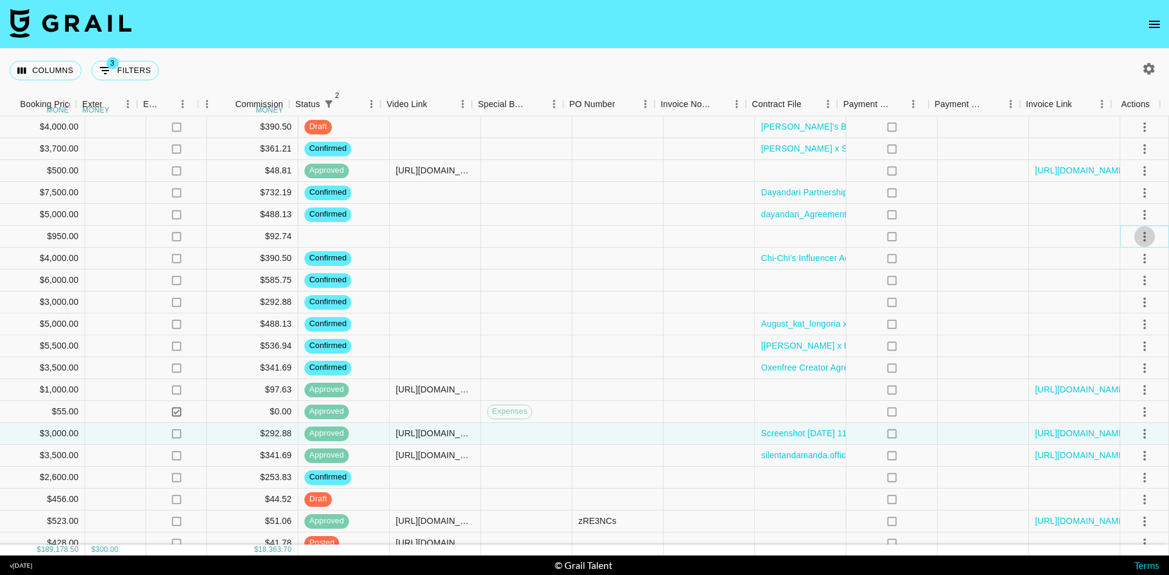
click at [1137, 237] on icon "select merge strategy" at bounding box center [1144, 236] width 15 height 15
click at [1122, 288] on li "Decline" at bounding box center [1128, 285] width 79 height 22
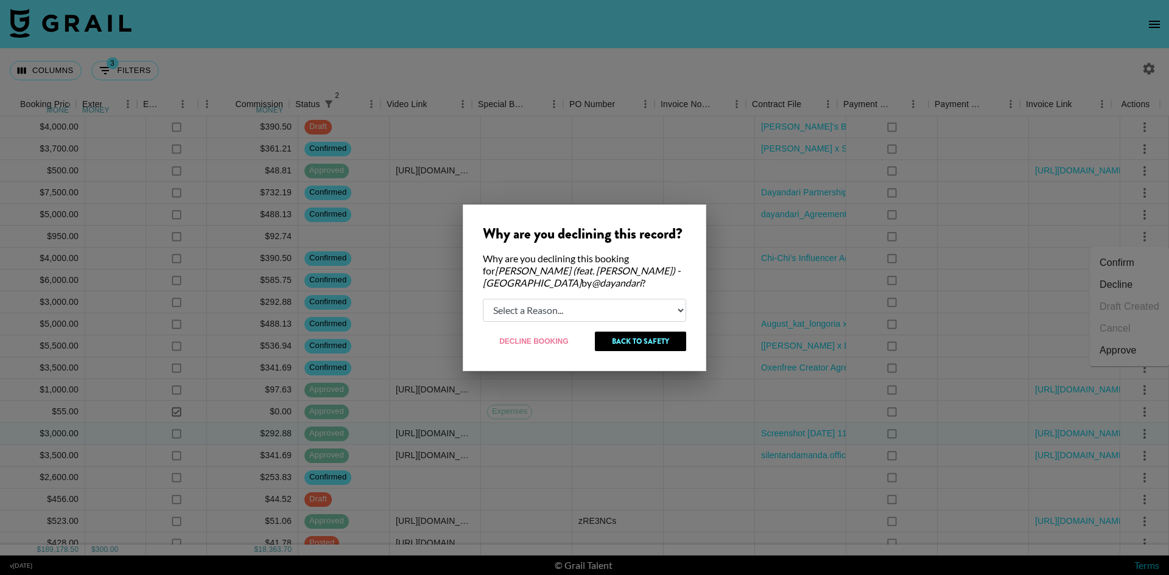
click at [628, 306] on select "Select a Reason... Relogging this deal due to a data issue The [PERSON_NAME] ca…" at bounding box center [584, 310] width 203 height 23
select select "booker_cancel"
click at [483, 299] on select "Select a Reason... Relogging this deal due to a data issue The [PERSON_NAME] ca…" at bounding box center [584, 310] width 203 height 23
click at [550, 341] on button "Decline Booking" at bounding box center [534, 341] width 103 height 19
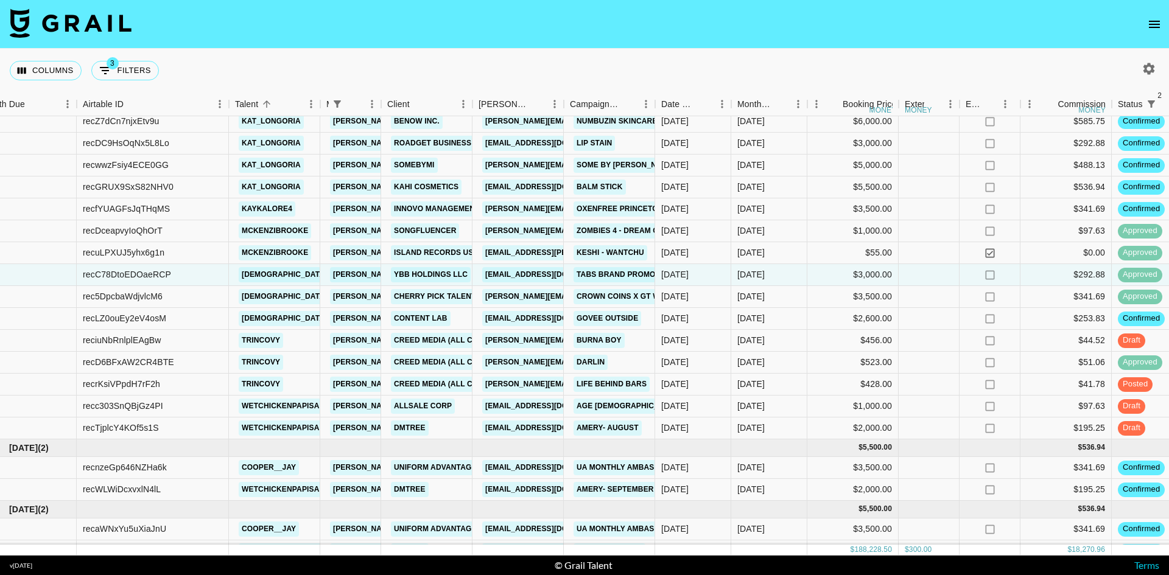
scroll to position [1746, 24]
